Goal: Obtain resource: Download file/media

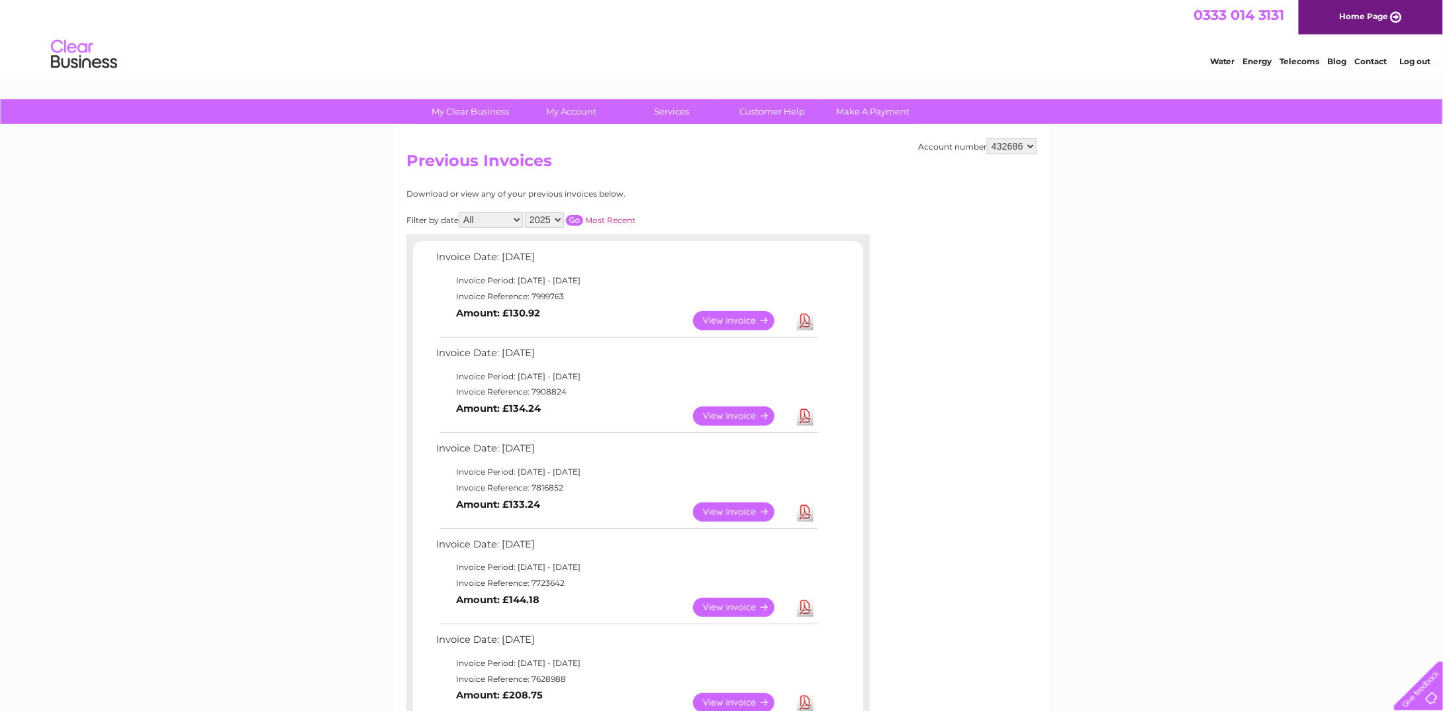
click at [805, 413] on link "Download" at bounding box center [805, 415] width 17 height 19
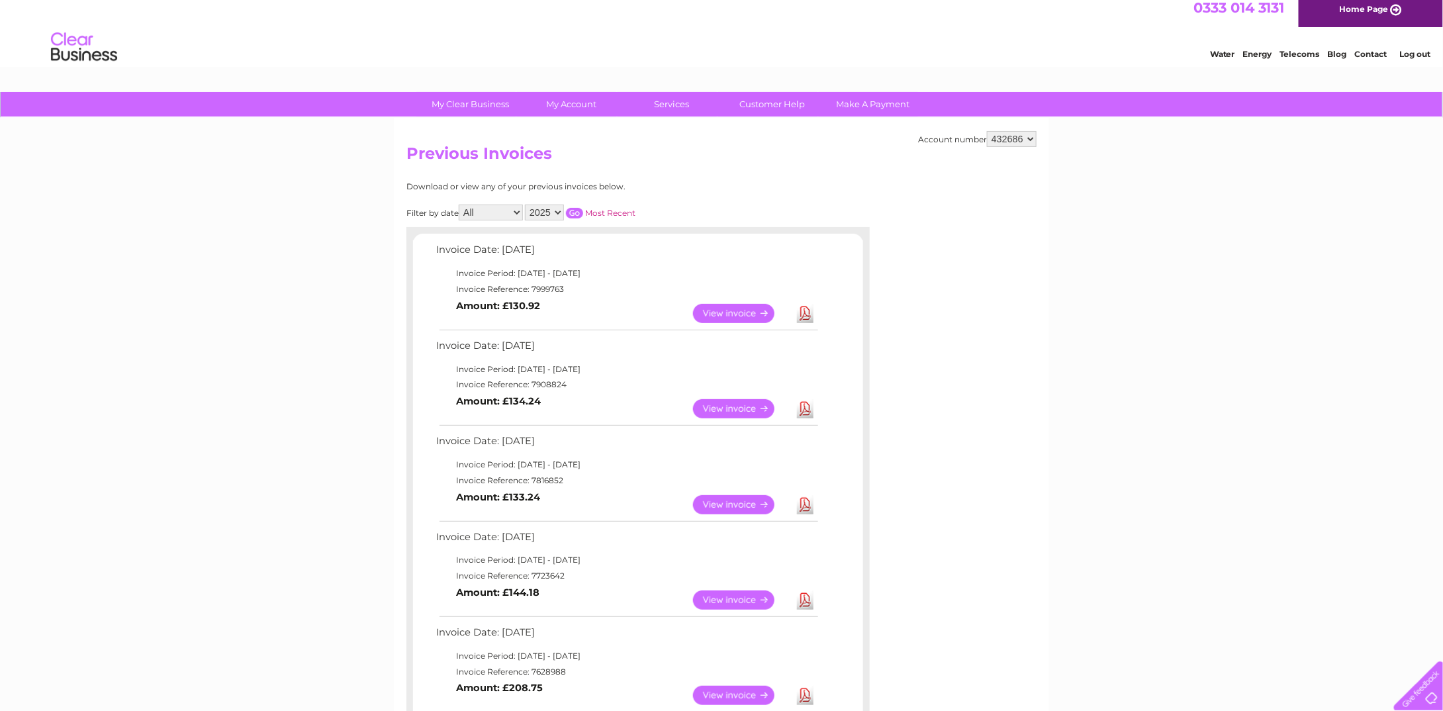
scroll to position [37, 0]
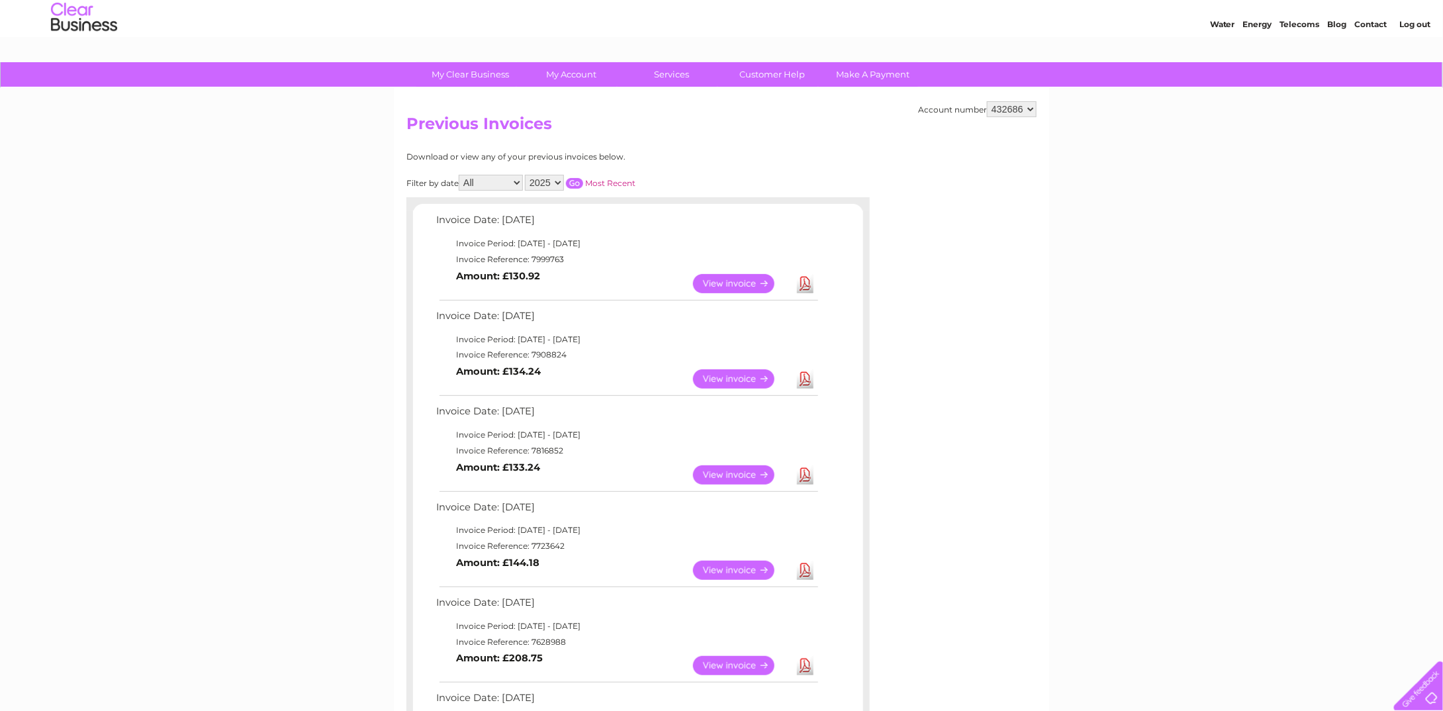
click at [556, 180] on select "2025 2024 2023 2022" at bounding box center [544, 183] width 39 height 16
click at [526, 175] on select "2025 2024 2023 2022" at bounding box center [544, 183] width 39 height 16
click at [573, 183] on input "button" at bounding box center [574, 183] width 17 height 11
click at [558, 179] on select "2025 2024 2023 2022" at bounding box center [544, 183] width 39 height 16
select select "2025"
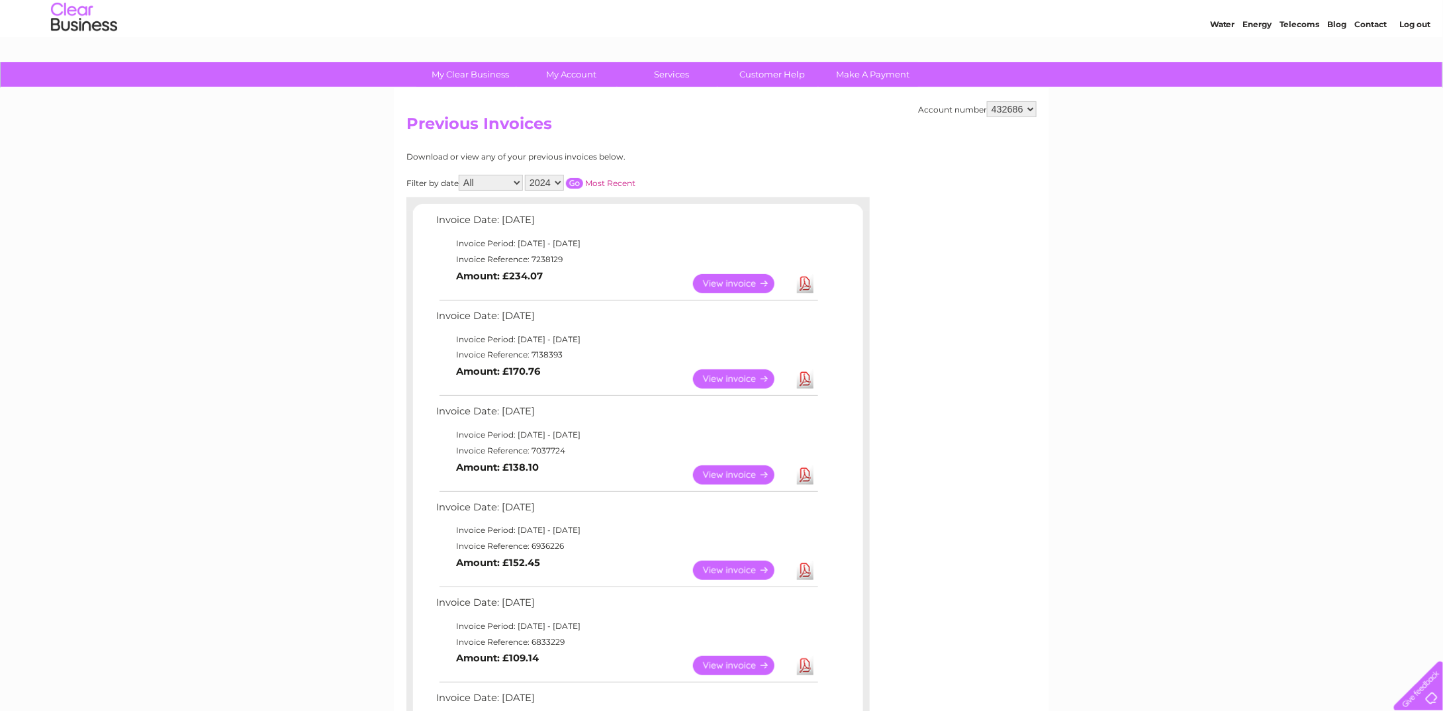
click at [526, 175] on select "2025 2024 2023 2022" at bounding box center [544, 183] width 39 height 16
click at [606, 180] on link "Most Recent" at bounding box center [610, 183] width 50 height 10
click at [574, 183] on input "button" at bounding box center [574, 183] width 17 height 11
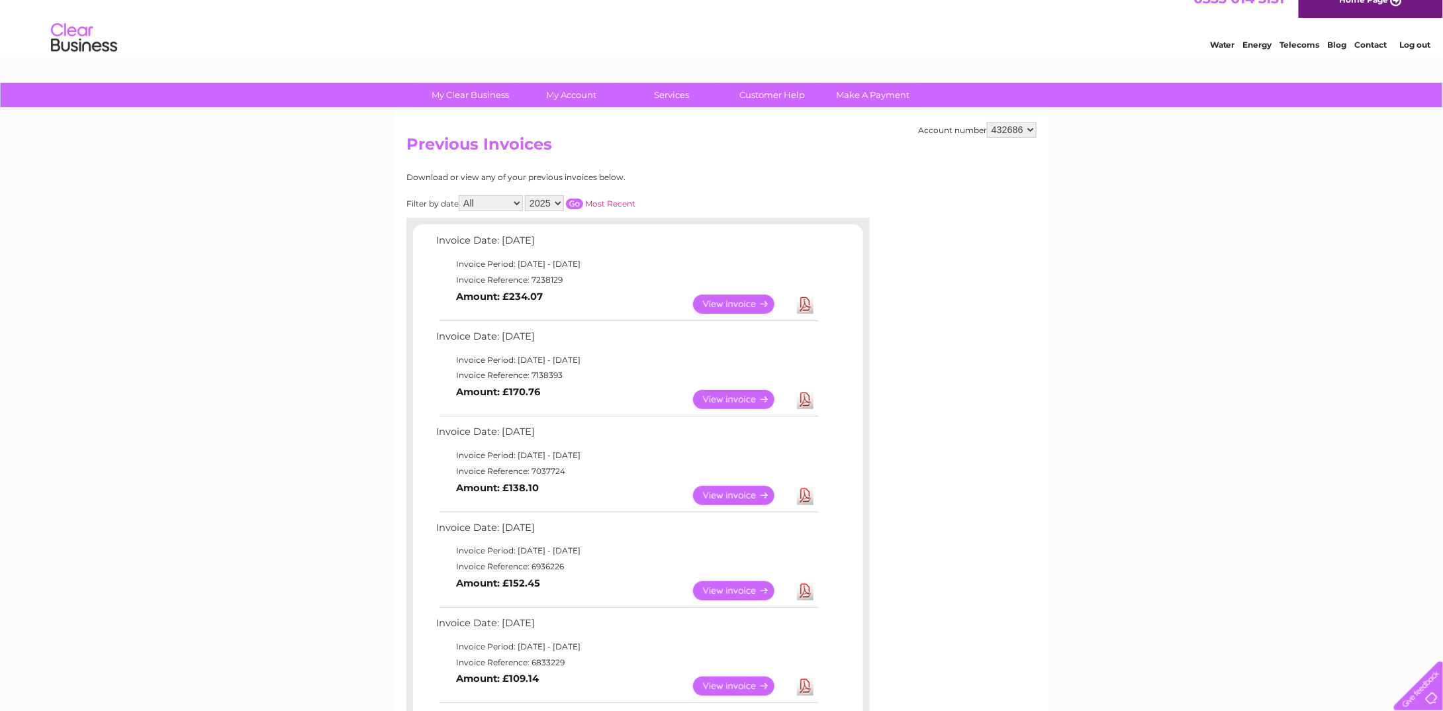
scroll to position [0, 0]
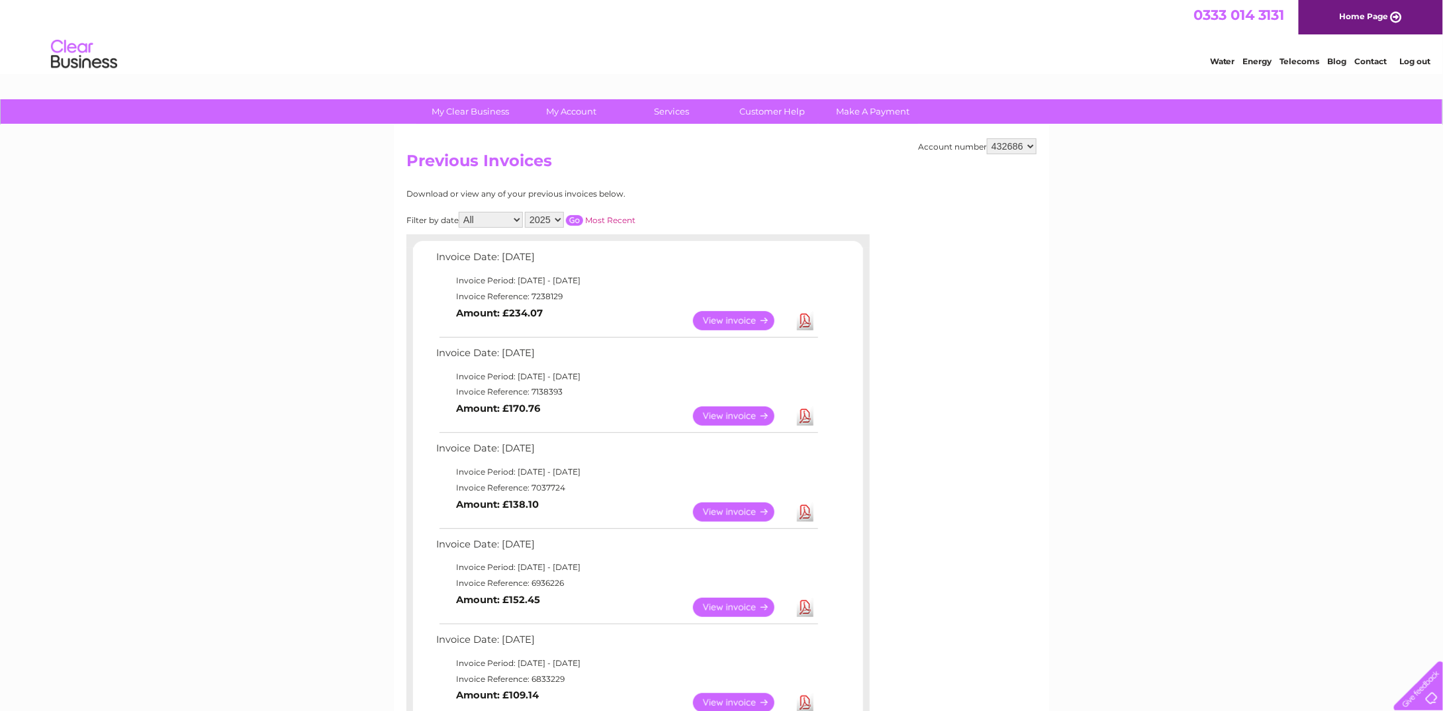
click at [514, 218] on select "All January February March April May June July August September October Novembe…" at bounding box center [491, 220] width 64 height 16
click at [502, 218] on select "All January February March April May June July August September October Novembe…" at bounding box center [491, 220] width 64 height 16
click at [621, 220] on link "Most Recent" at bounding box center [610, 220] width 50 height 10
click at [570, 219] on input "button" at bounding box center [574, 220] width 17 height 11
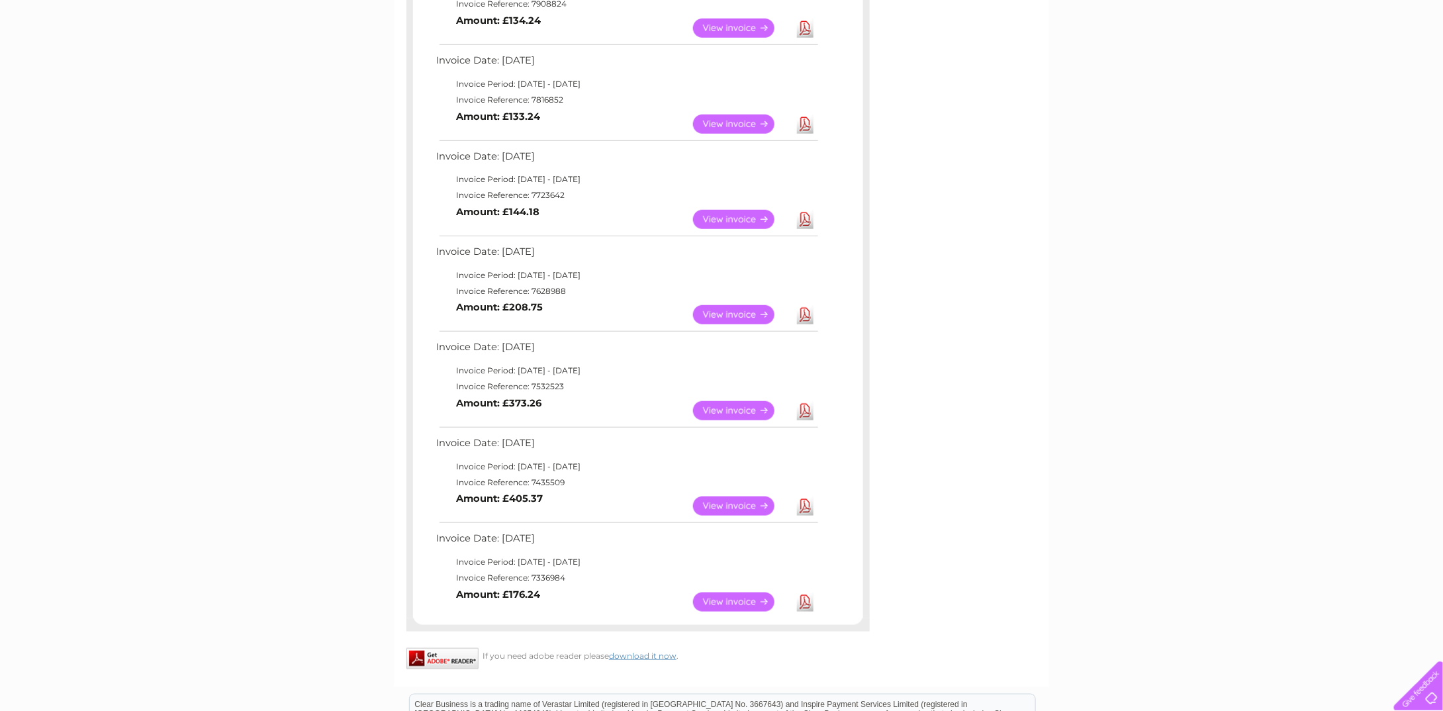
scroll to position [397, 0]
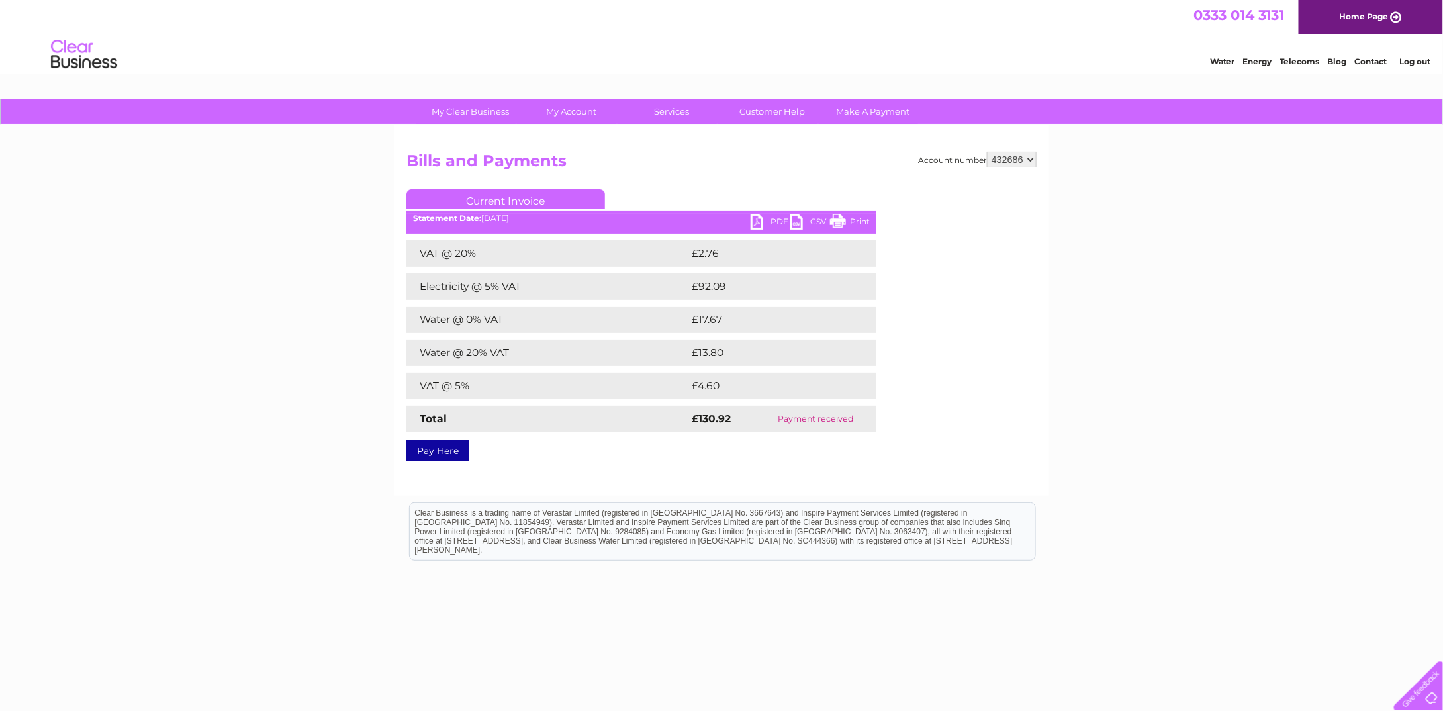
click at [1419, 58] on link "Log out" at bounding box center [1414, 61] width 31 height 10
